Goal: Task Accomplishment & Management: Manage account settings

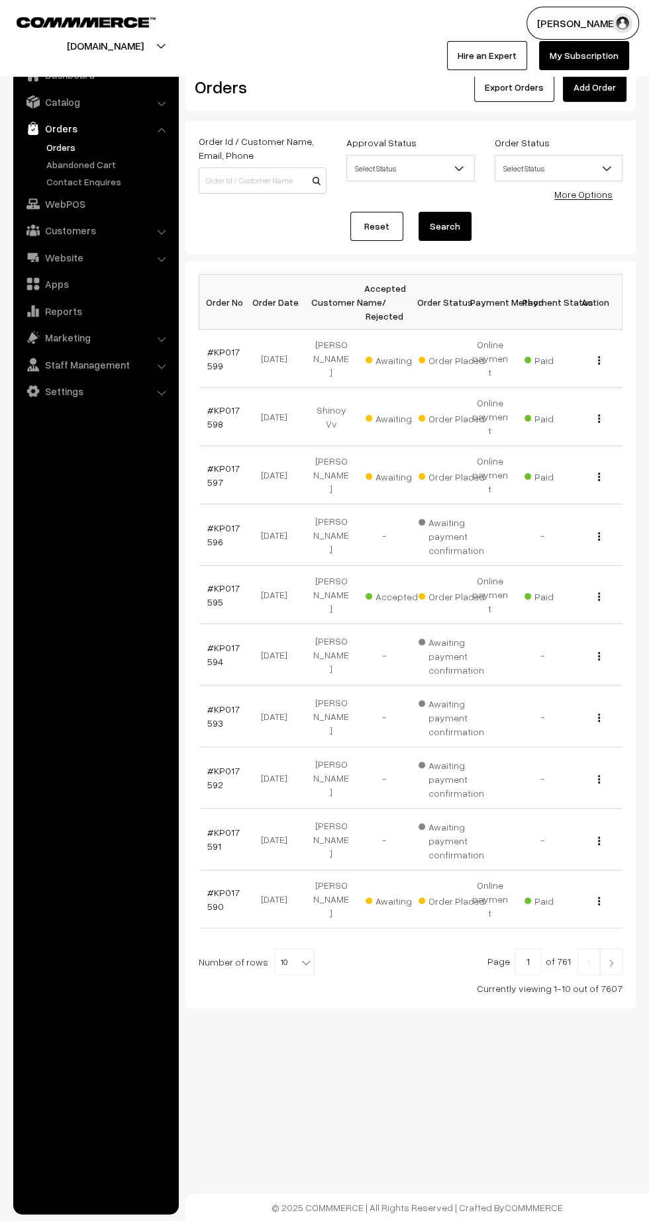
click at [616, 959] on img at bounding box center [611, 963] width 12 height 8
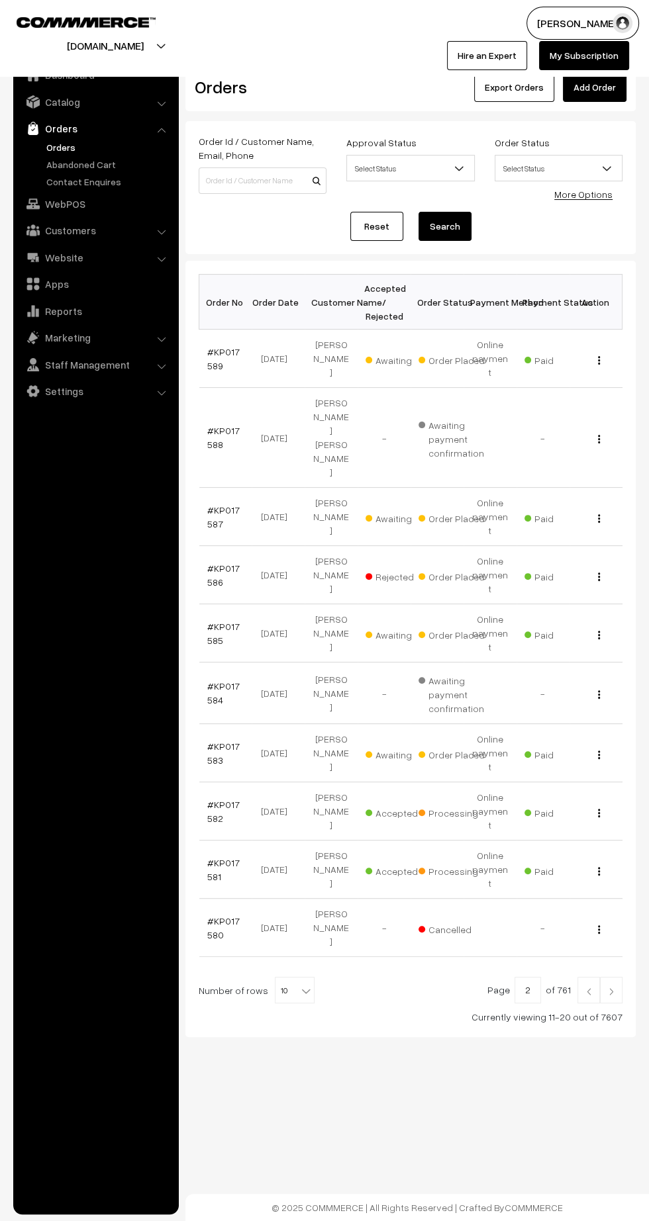
click at [611, 988] on img at bounding box center [611, 992] width 12 height 8
